Goal: Task Accomplishment & Management: Manage account settings

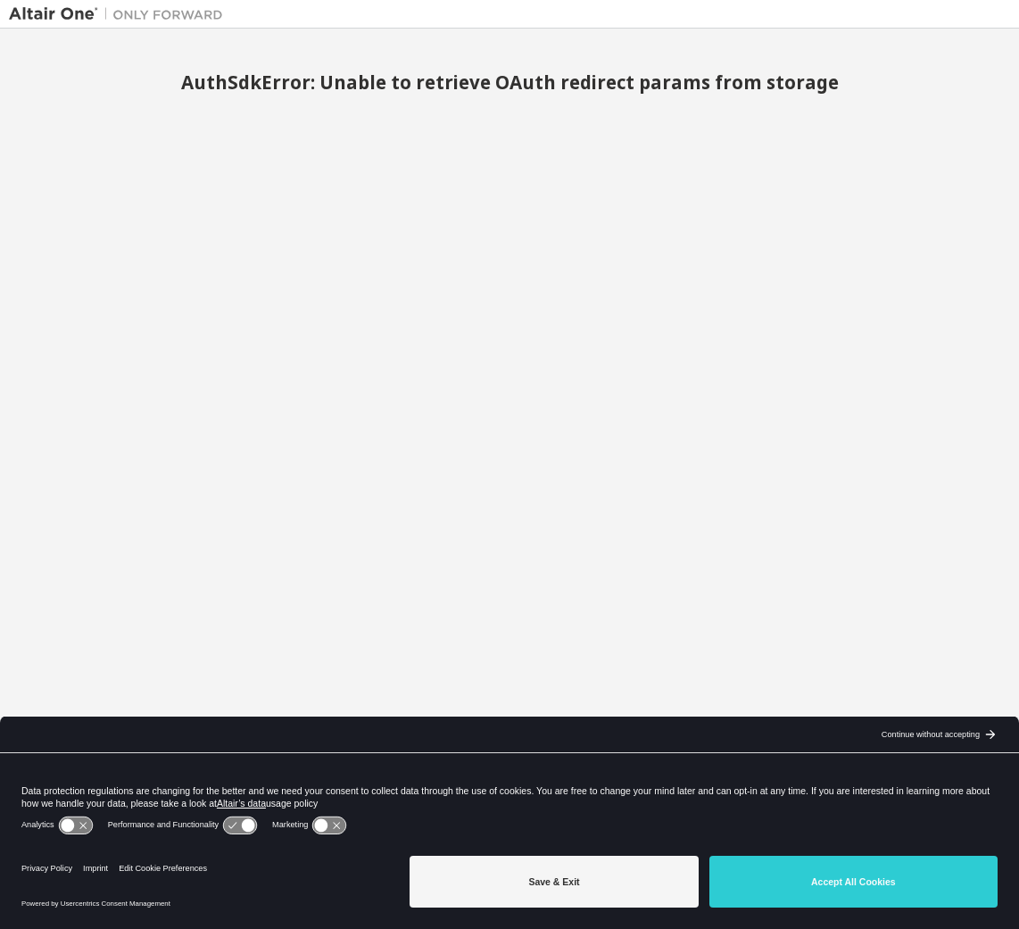
click at [718, 212] on div "AuthSdkError: Unable to retrieve OAuth redirect params from storage" at bounding box center [510, 452] width 1002 height 831
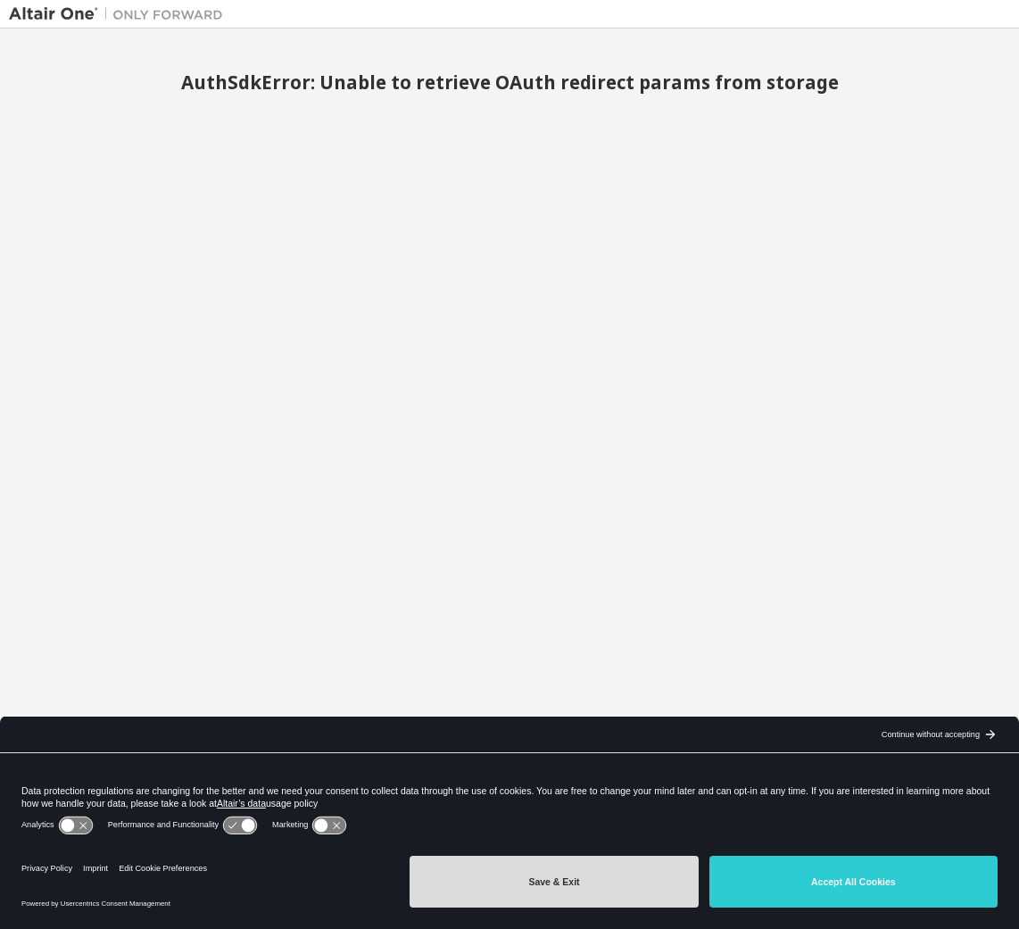
click at [571, 881] on button "Save & Exit" at bounding box center [554, 882] width 288 height 52
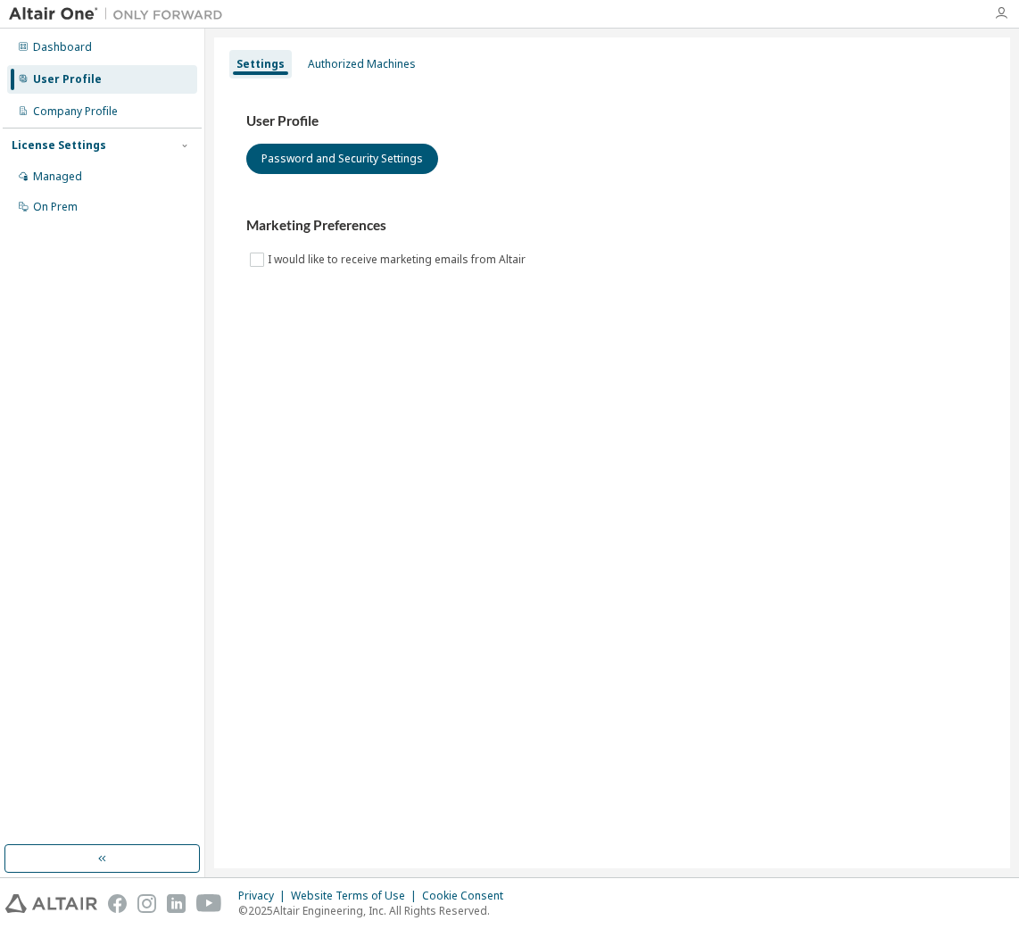
click at [1000, 12] on icon "button" at bounding box center [1001, 13] width 14 height 14
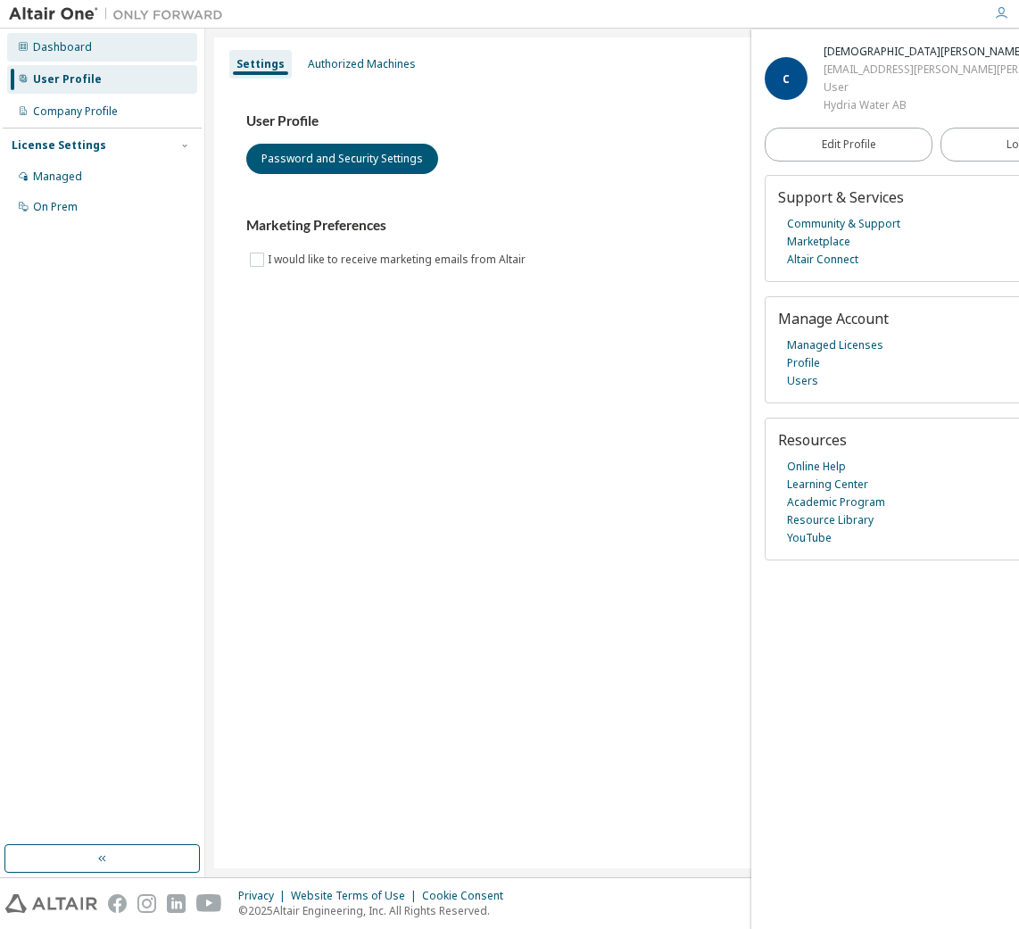
click at [56, 44] on div "Dashboard" at bounding box center [62, 47] width 59 height 14
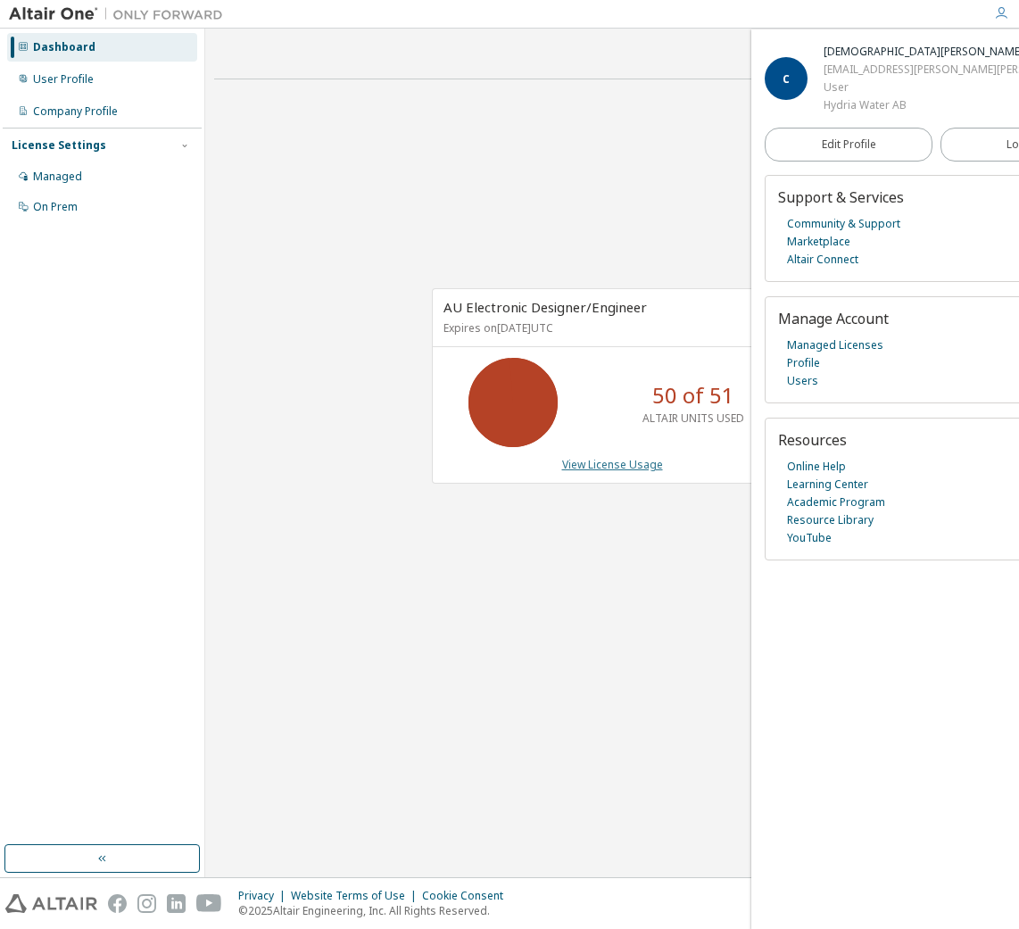
click at [606, 468] on link "View License Usage" at bounding box center [612, 464] width 101 height 15
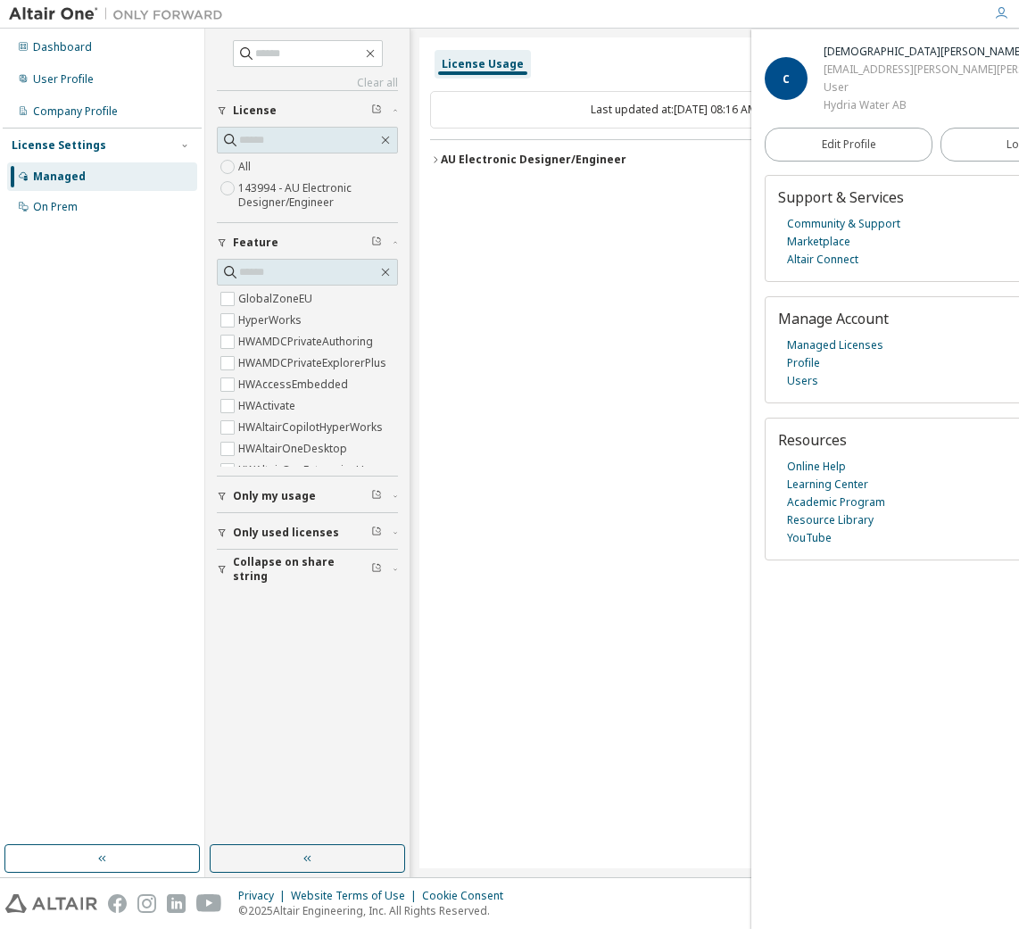
click at [434, 158] on icon "button" at bounding box center [435, 159] width 11 height 11
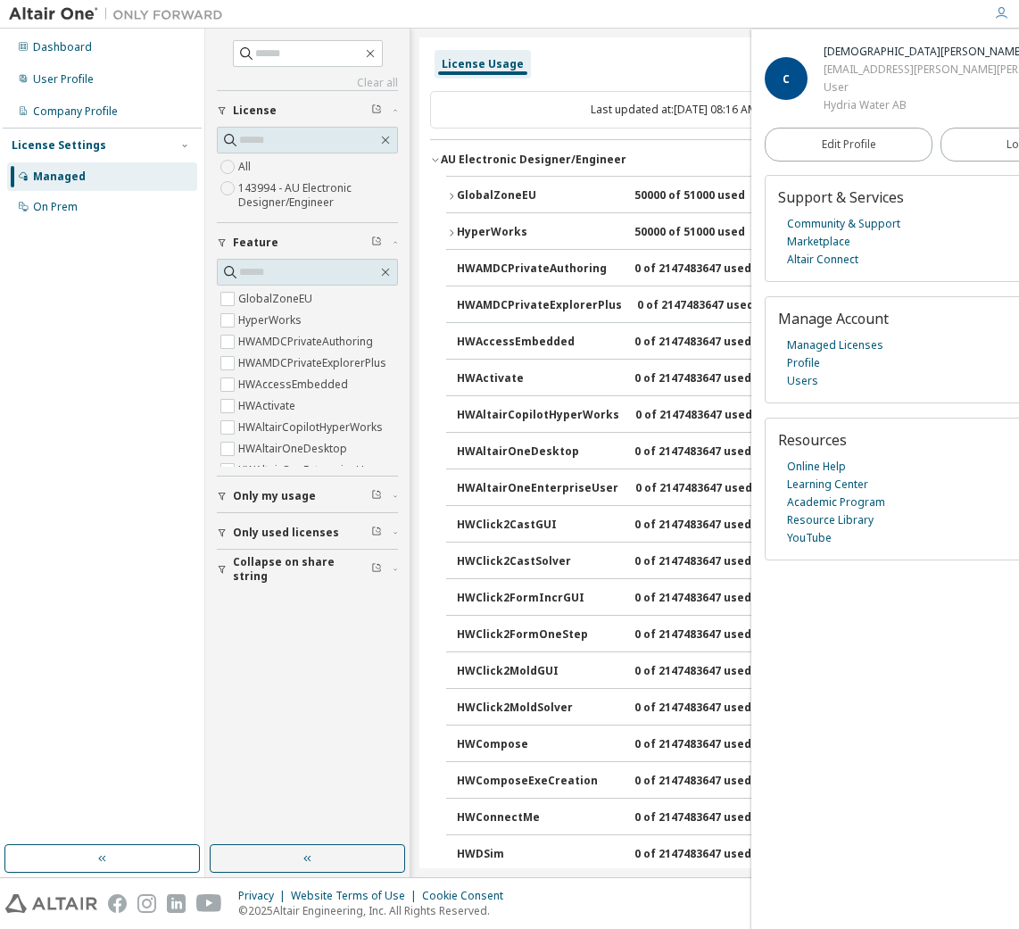
click at [434, 158] on icon "button" at bounding box center [435, 159] width 11 height 11
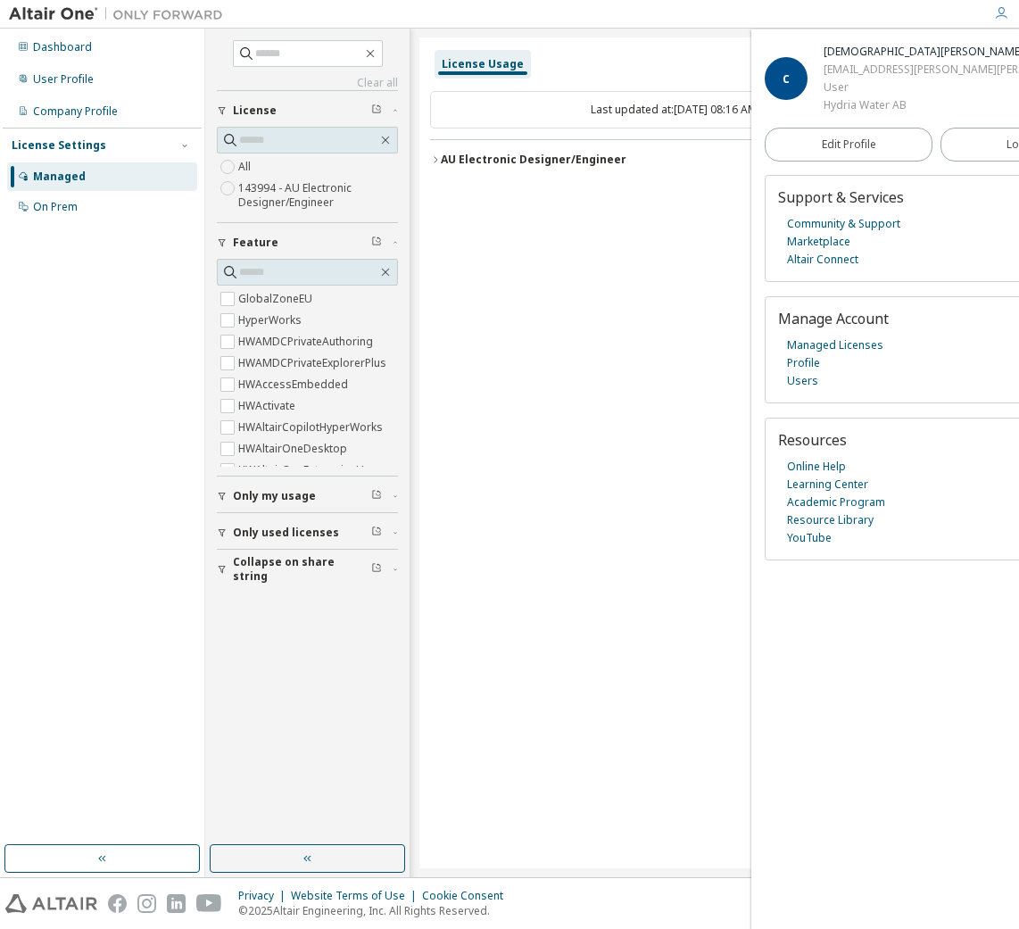
click at [460, 159] on div "AU Electronic Designer/Engineer" at bounding box center [534, 160] width 186 height 14
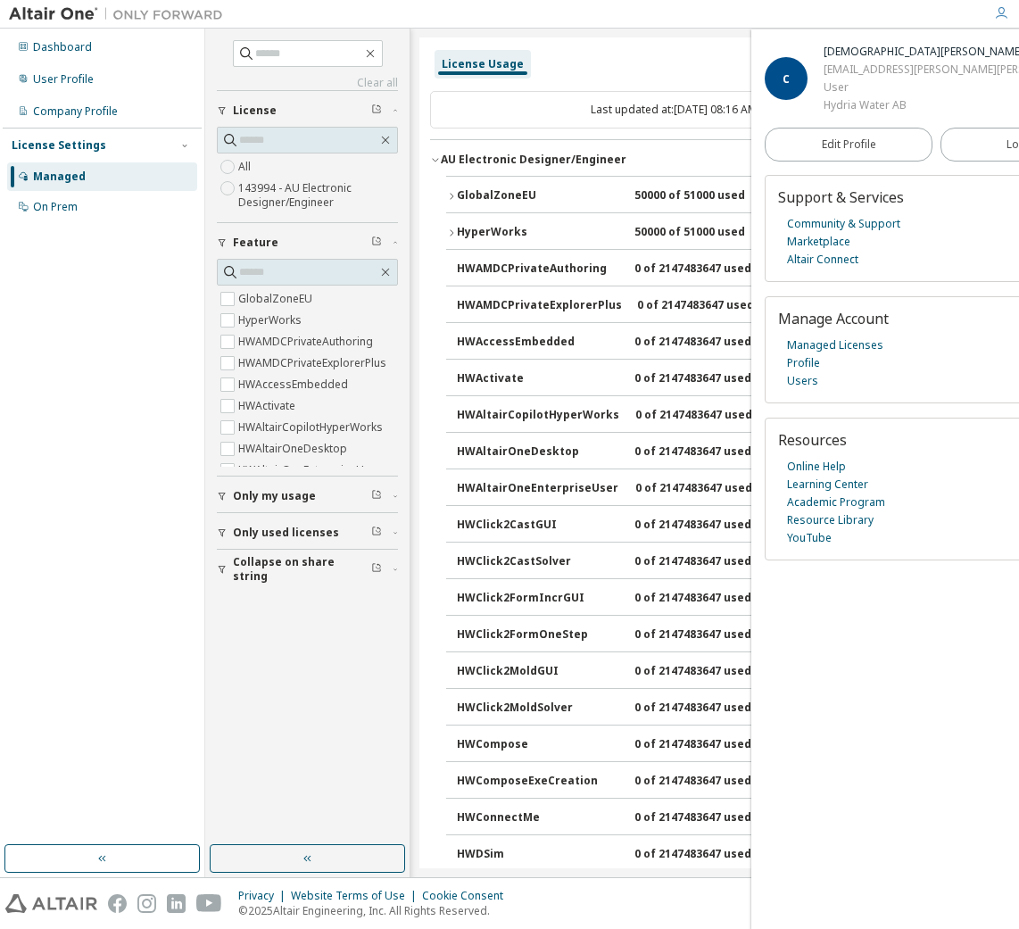
click at [452, 192] on icon "button" at bounding box center [451, 196] width 11 height 11
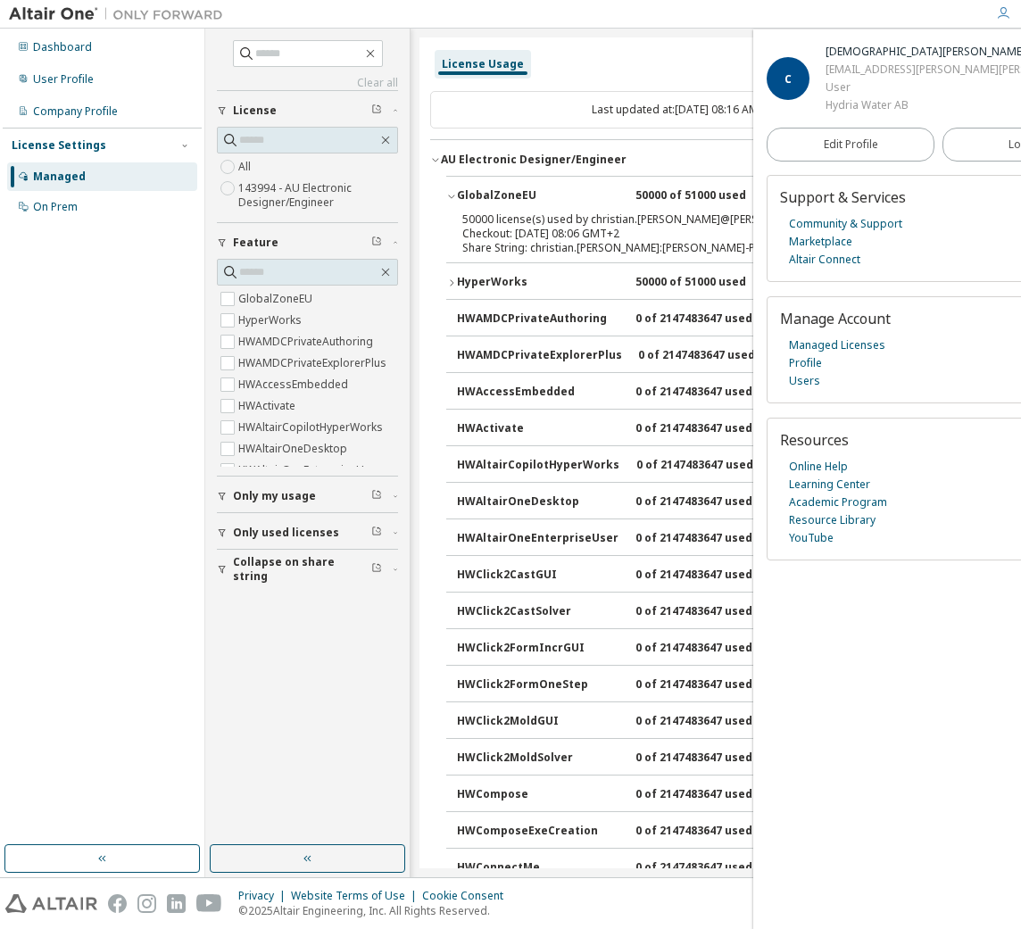
click at [64, 745] on div "Dashboard User Profile Company Profile License Settings Managed On Prem" at bounding box center [102, 436] width 199 height 811
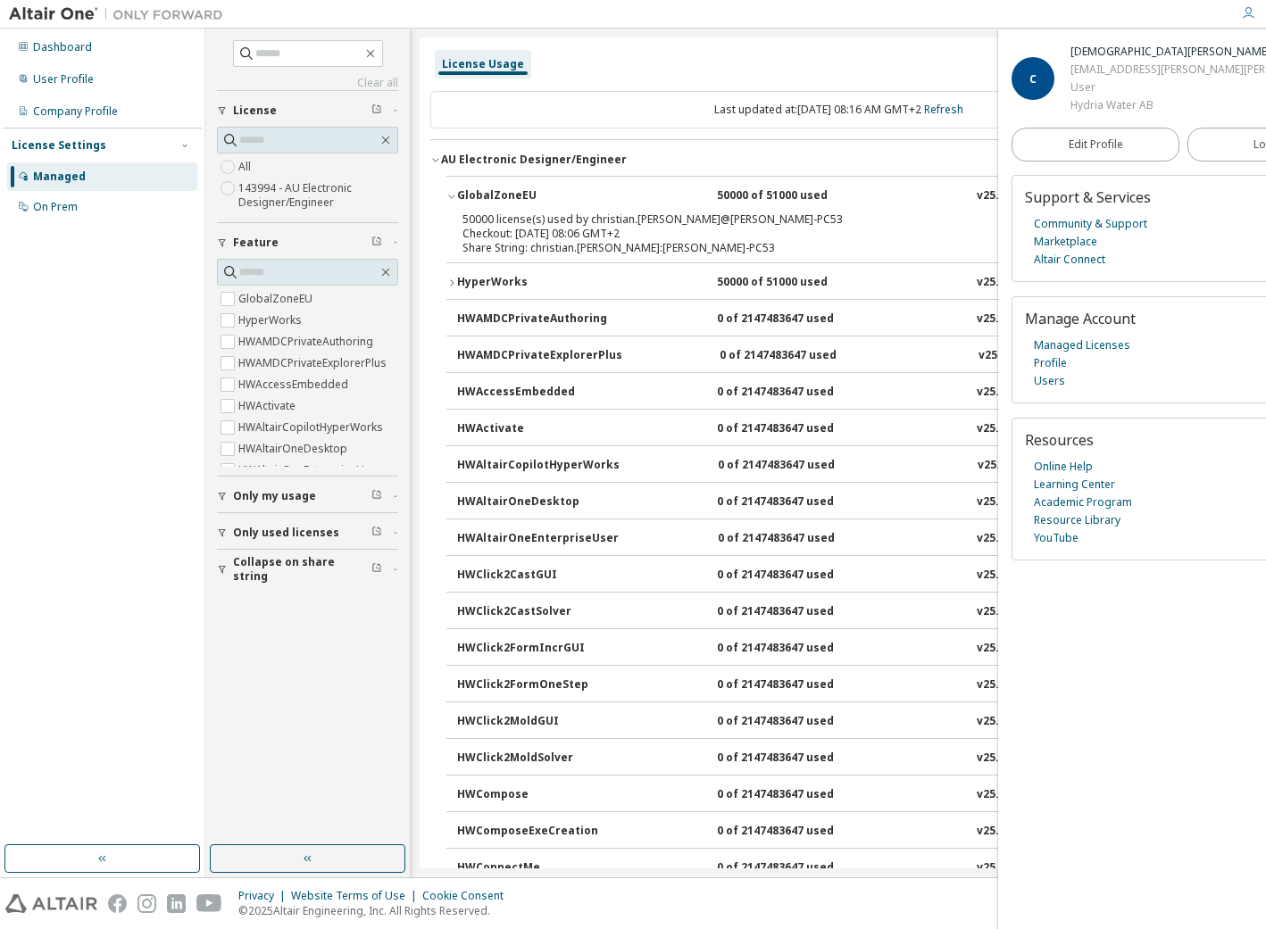
click at [1018, 344] on link "Managed Licenses" at bounding box center [1082, 346] width 96 height 18
click at [1018, 219] on link "Community & Support" at bounding box center [1090, 224] width 113 height 18
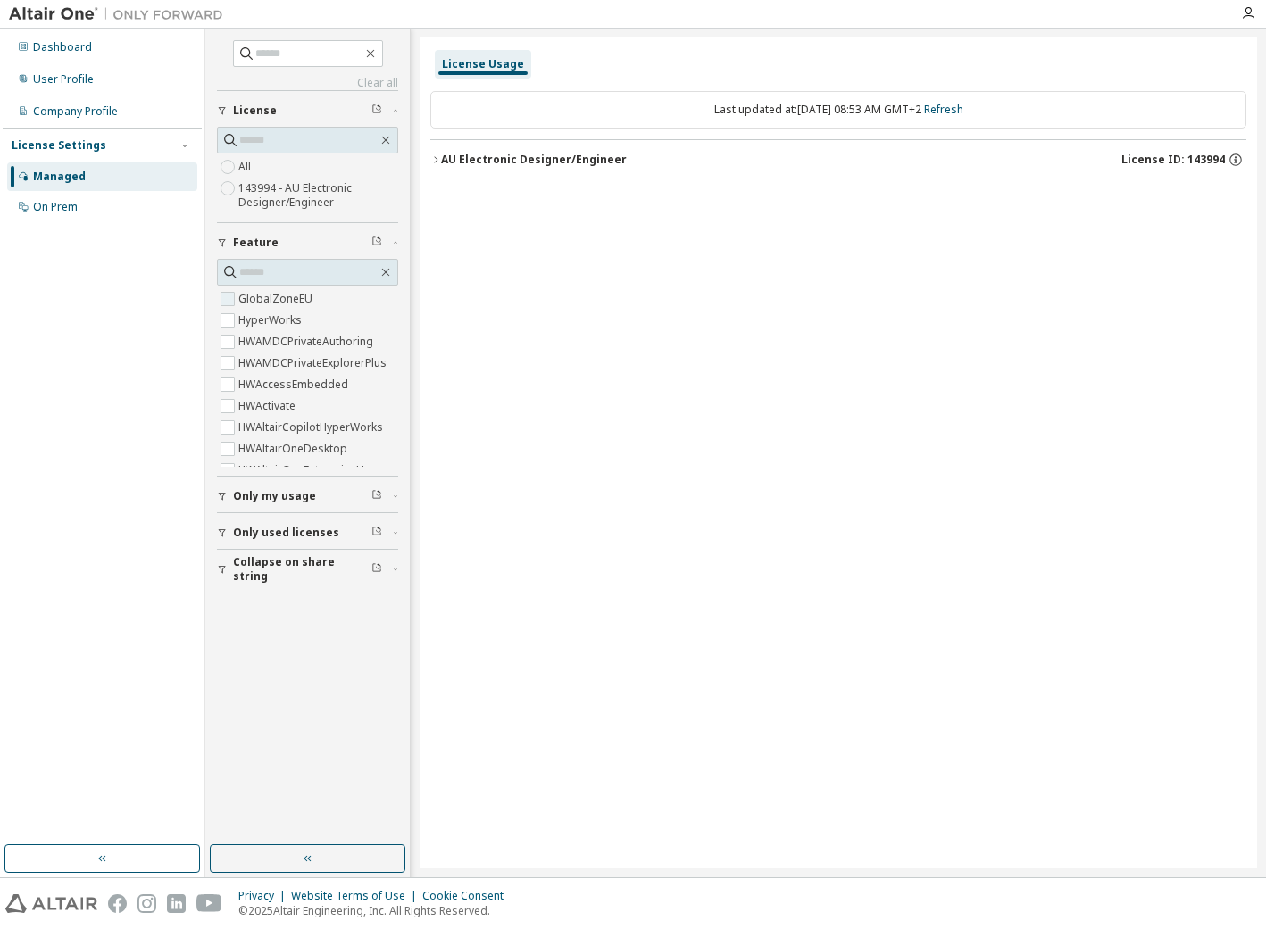
click at [251, 298] on label "GlobalZoneEU" at bounding box center [277, 298] width 78 height 21
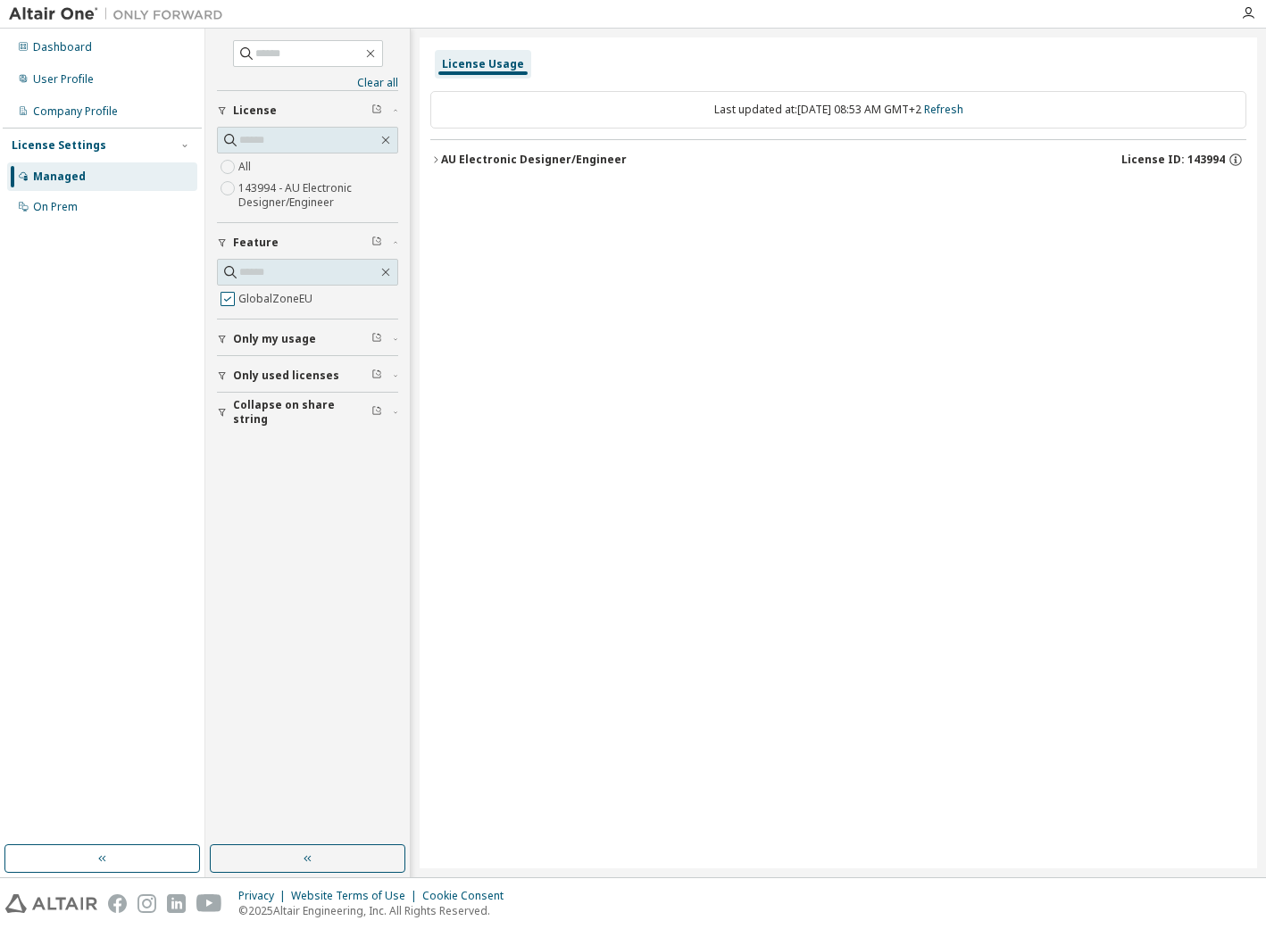
click at [246, 301] on label "GlobalZoneEU" at bounding box center [277, 298] width 78 height 21
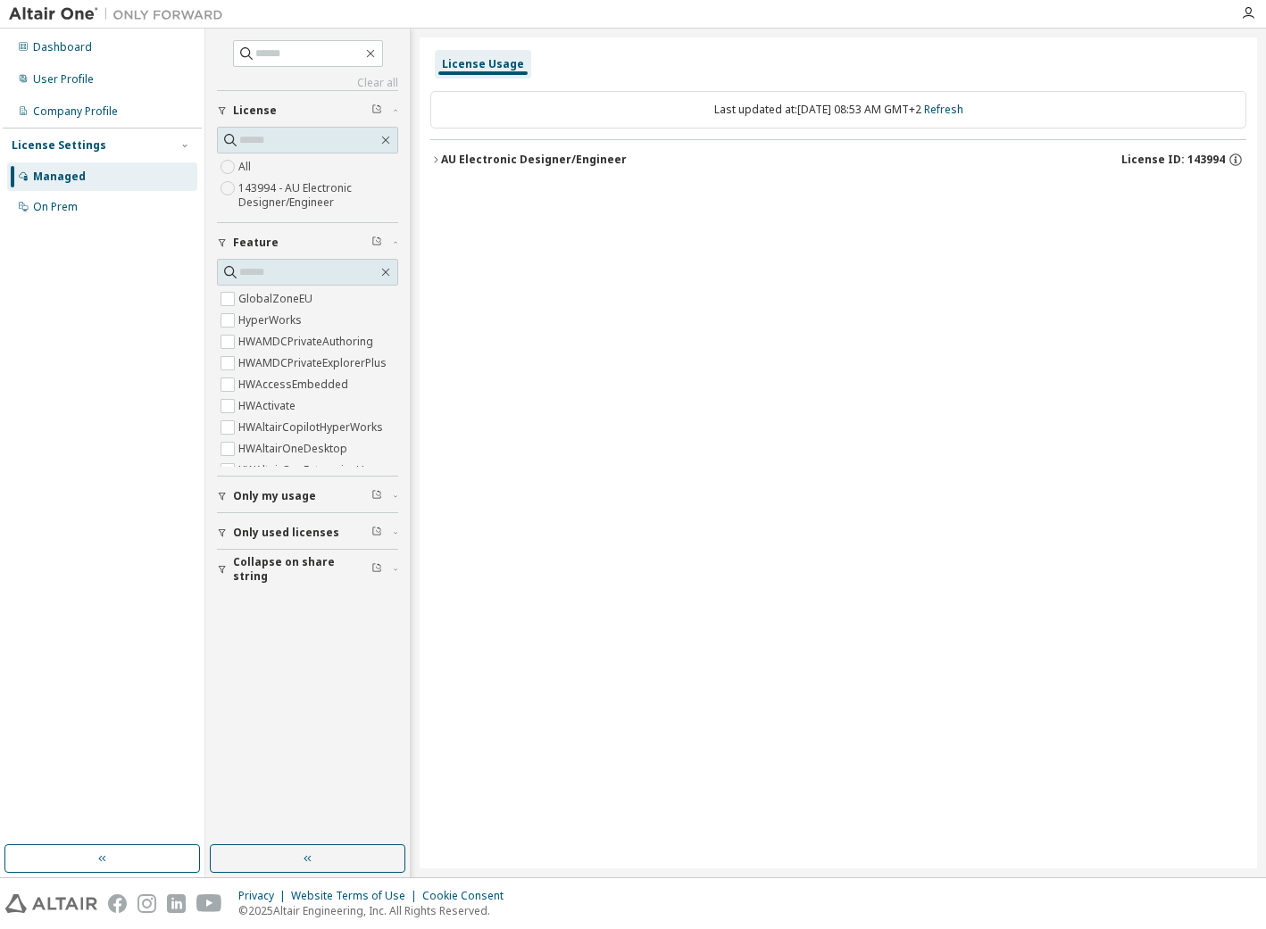
click at [433, 160] on icon "button" at bounding box center [435, 159] width 11 height 11
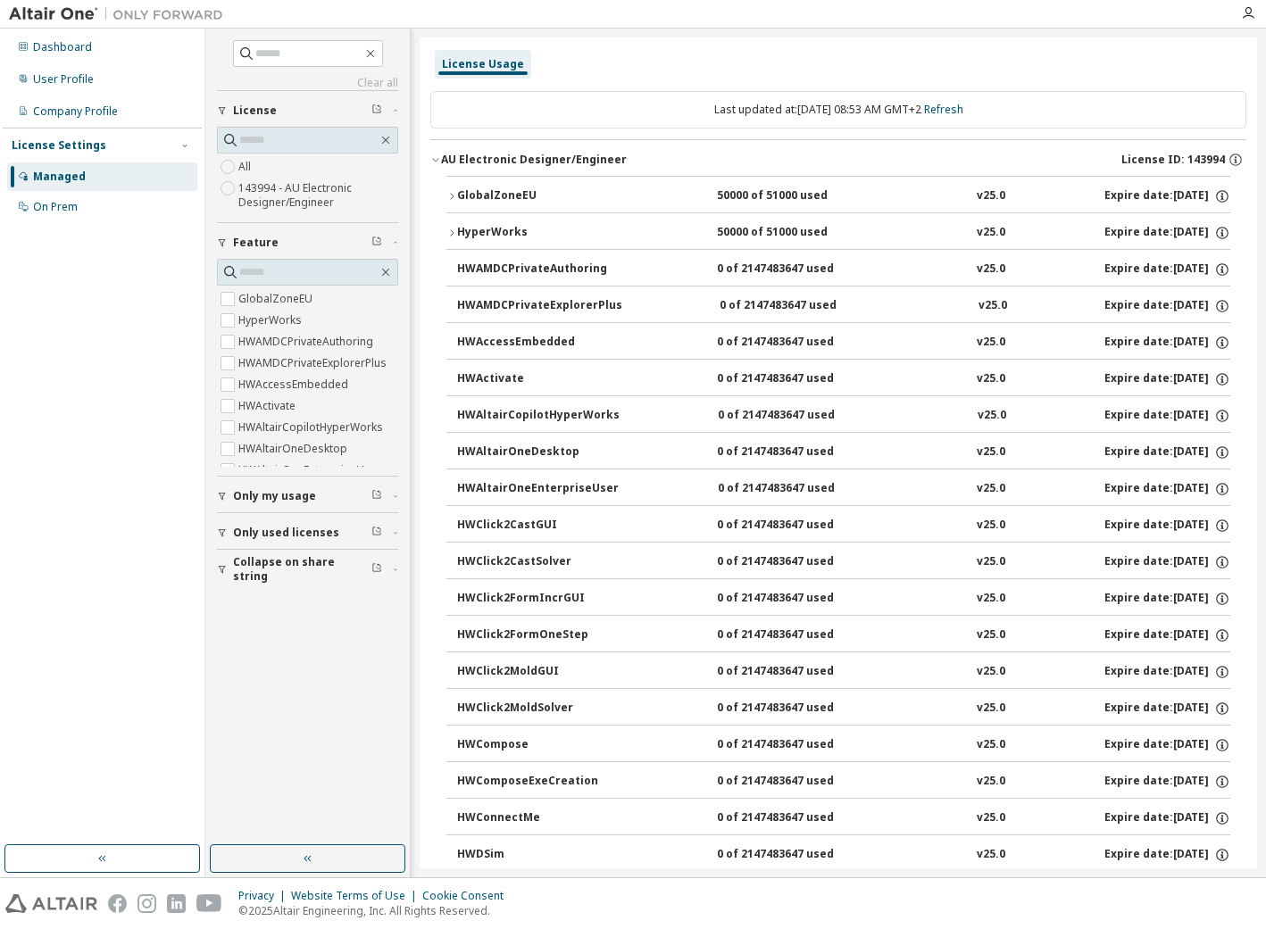
click at [452, 232] on icon "button" at bounding box center [451, 233] width 11 height 11
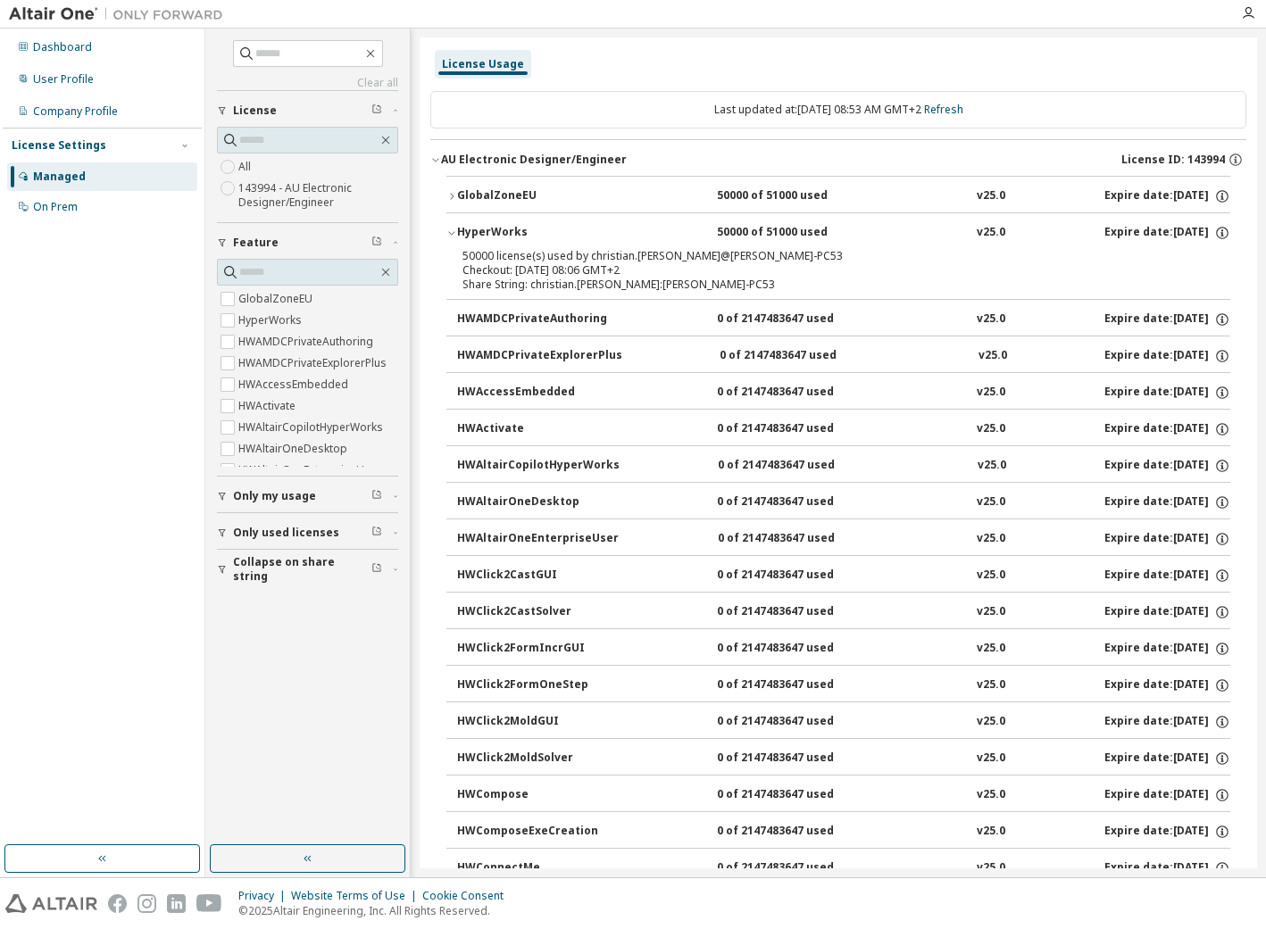
click at [453, 196] on icon "button" at bounding box center [451, 196] width 11 height 11
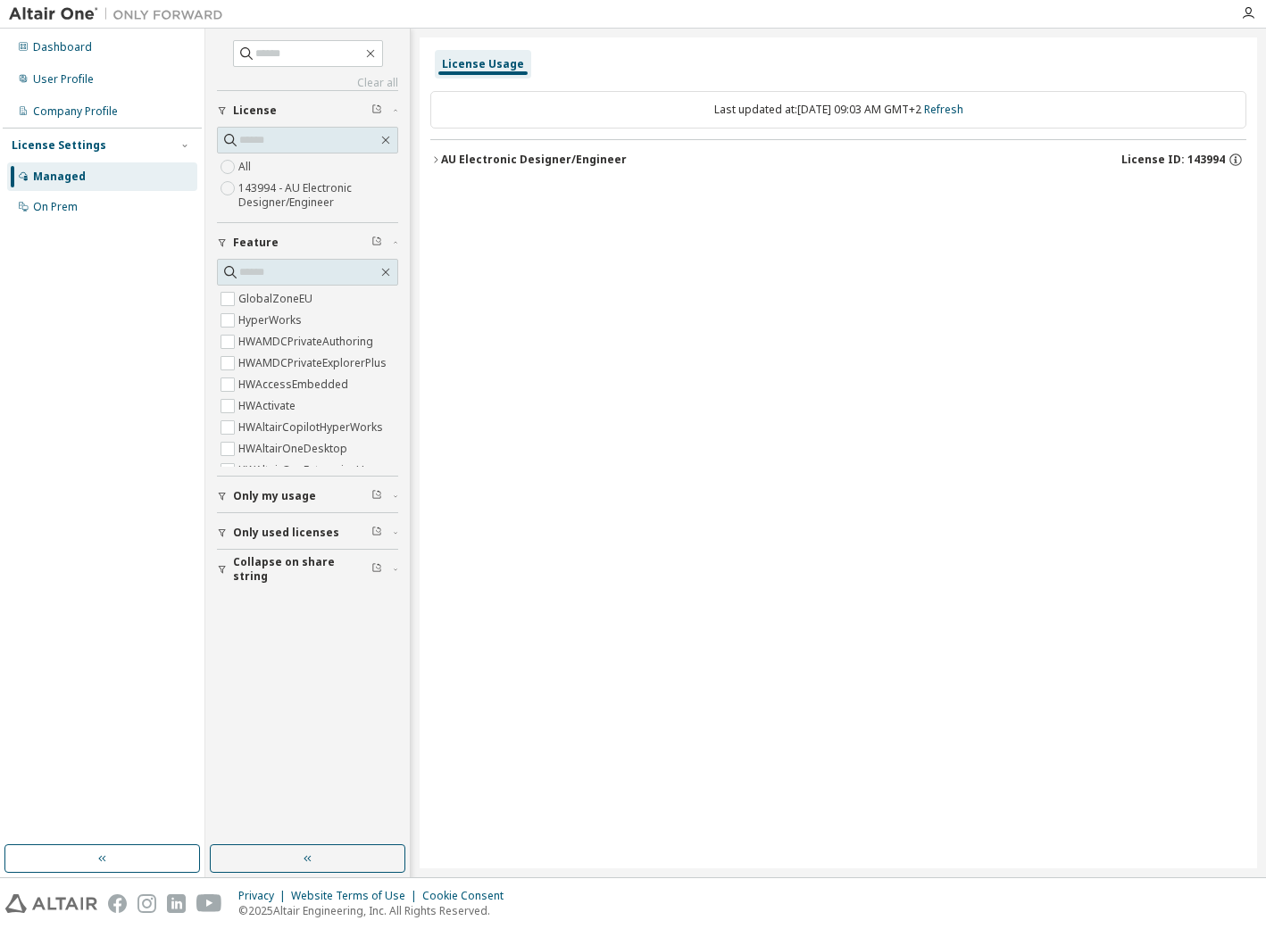
click at [438, 162] on icon "button" at bounding box center [435, 159] width 11 height 11
